Goal: Find specific page/section: Find specific page/section

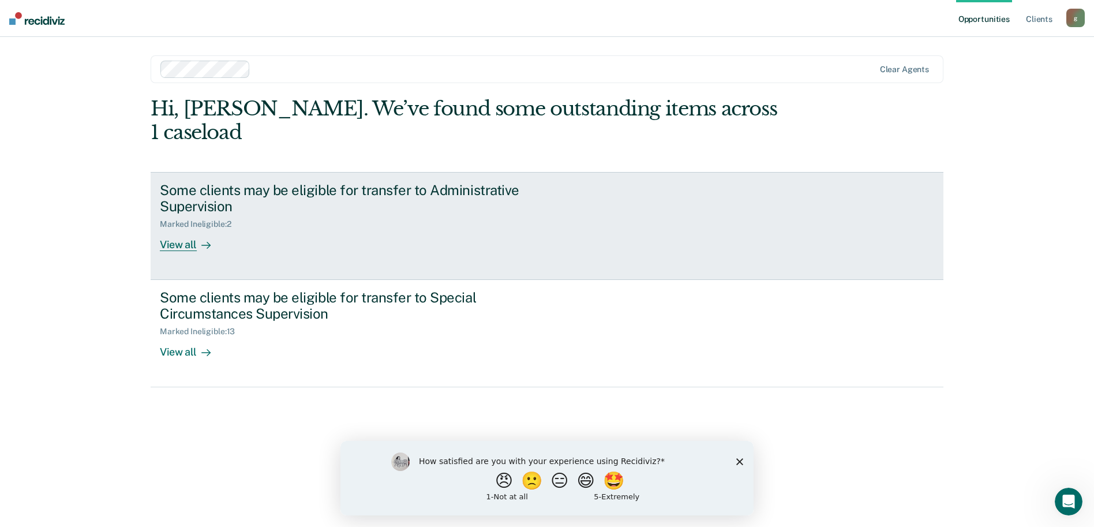
click at [451, 182] on div "Some clients may be eligible for transfer to Administrative Supervision" at bounding box center [362, 198] width 405 height 33
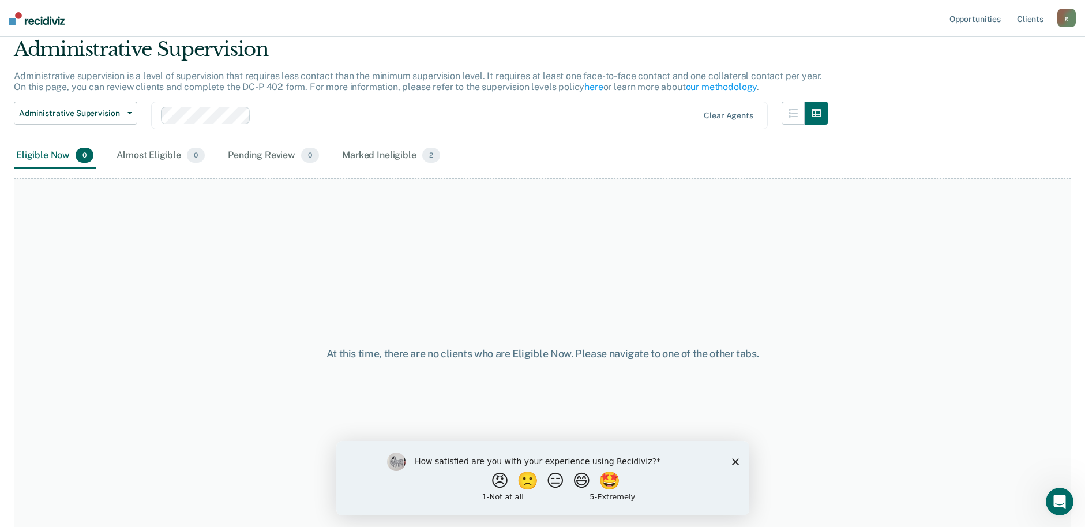
scroll to position [45, 0]
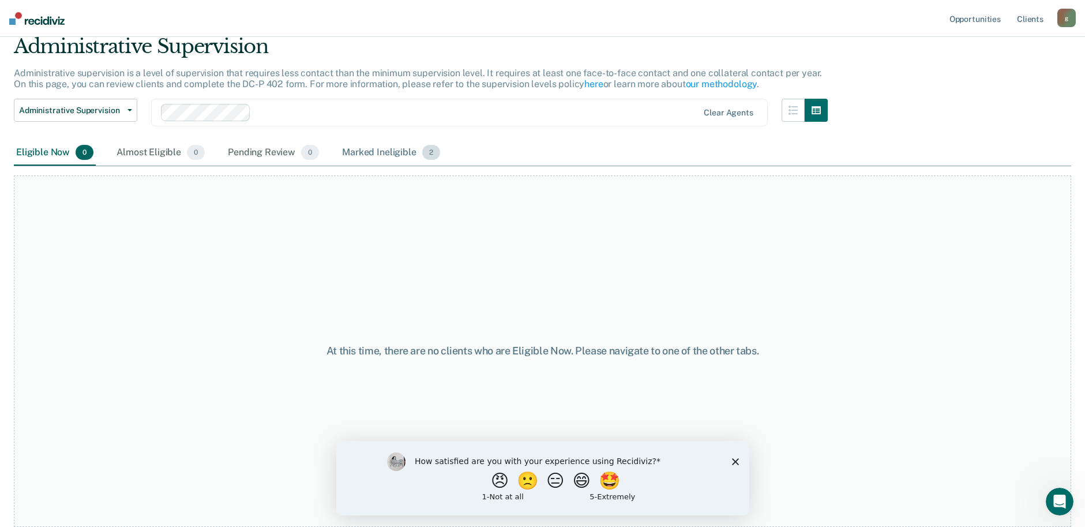
click at [366, 148] on div "Marked Ineligible 2" at bounding box center [391, 152] width 103 height 25
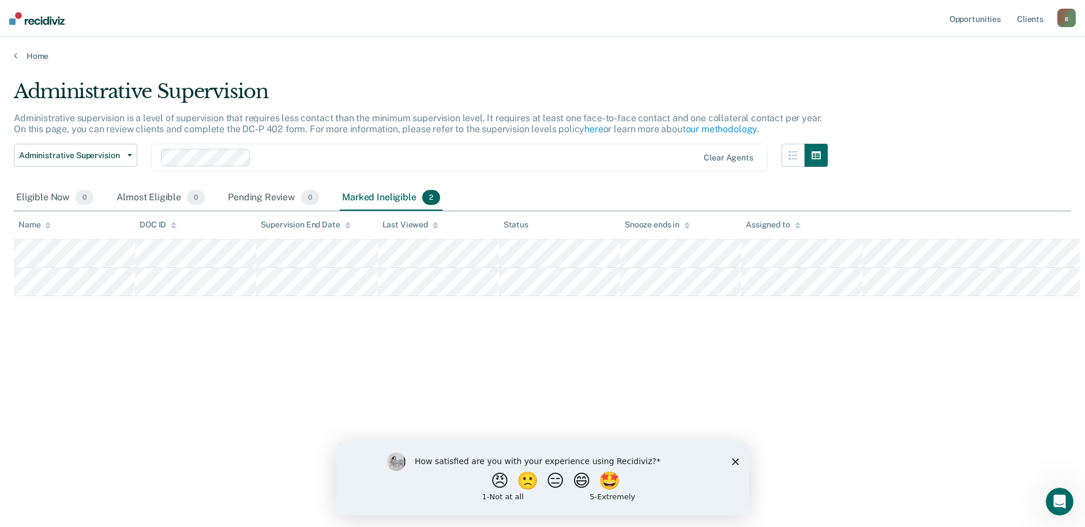
scroll to position [0, 0]
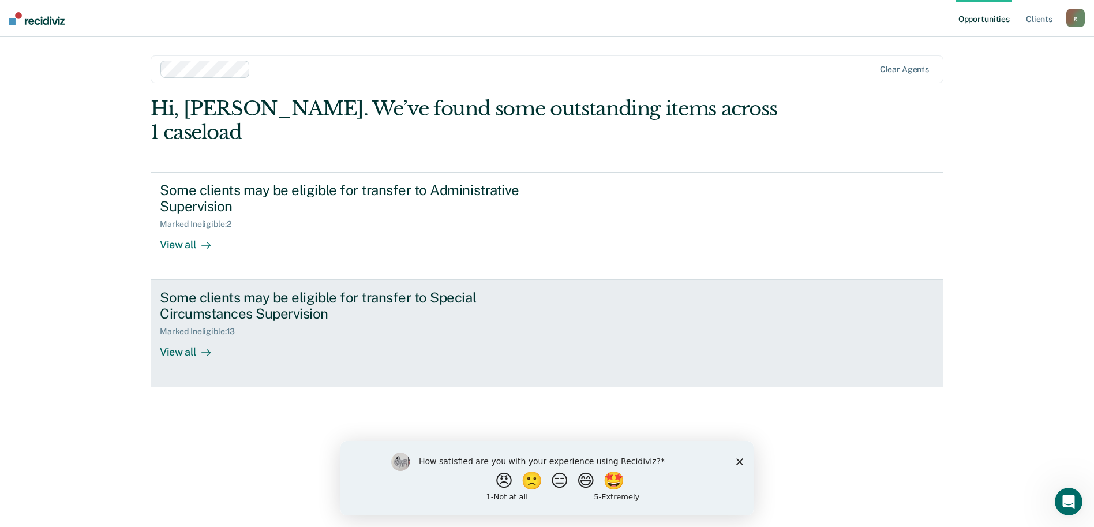
click at [345, 289] on div "Some clients may be eligible for transfer to Special Circumstances Supervision" at bounding box center [362, 305] width 405 height 33
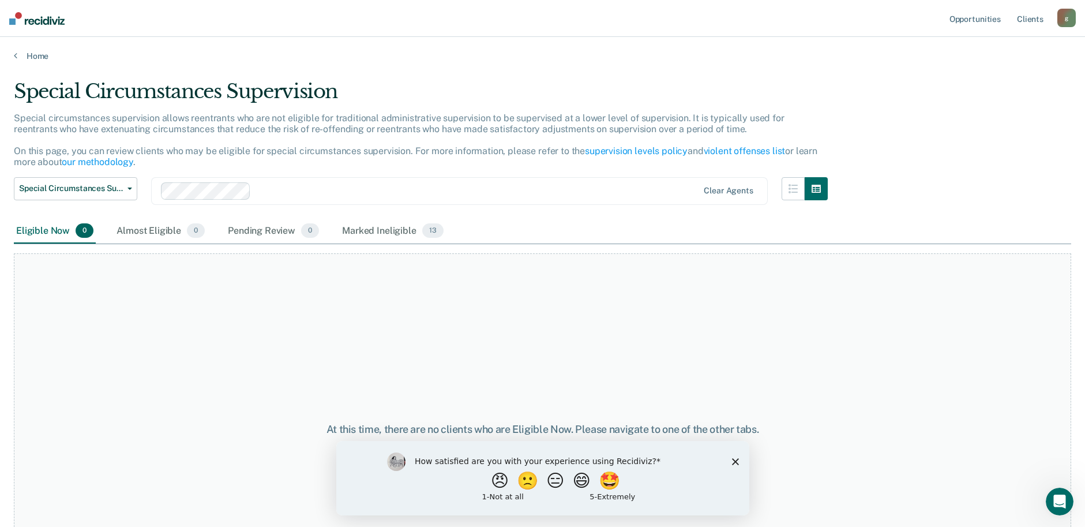
click at [734, 461] on polygon "Close survey" at bounding box center [734, 460] width 7 height 7
